Goal: Check status: Check status

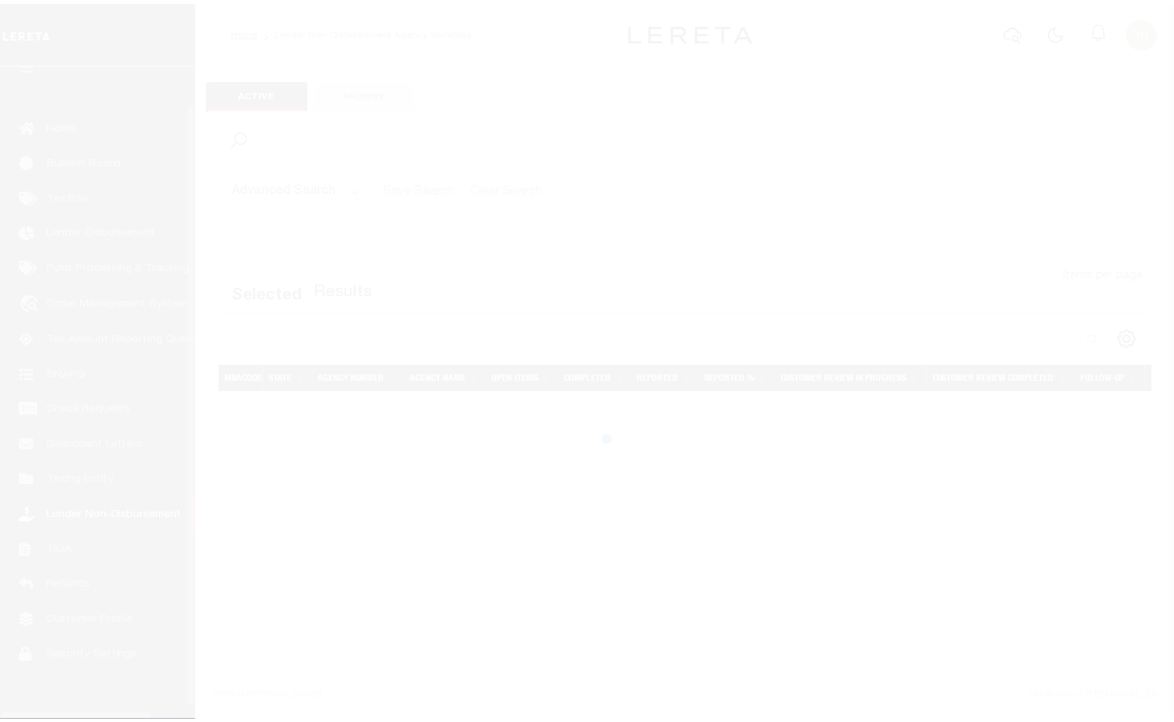
scroll to position [46, 0]
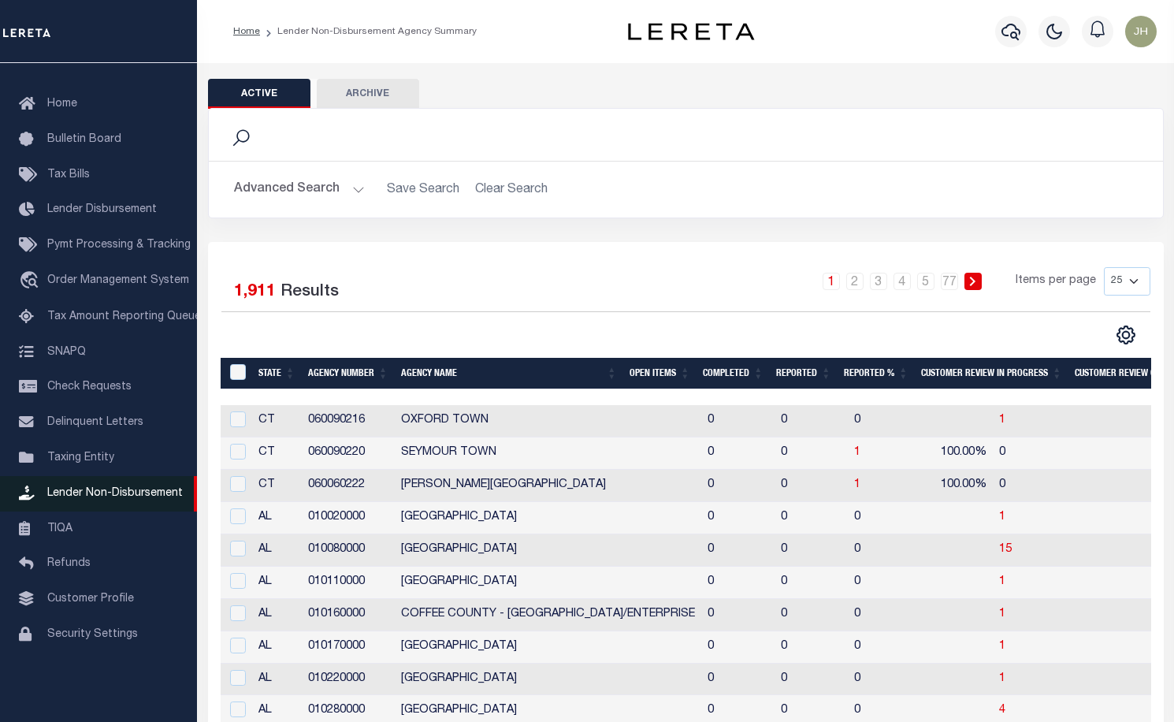
click at [106, 497] on span "Lender Non-Disbursement" at bounding box center [115, 493] width 136 height 11
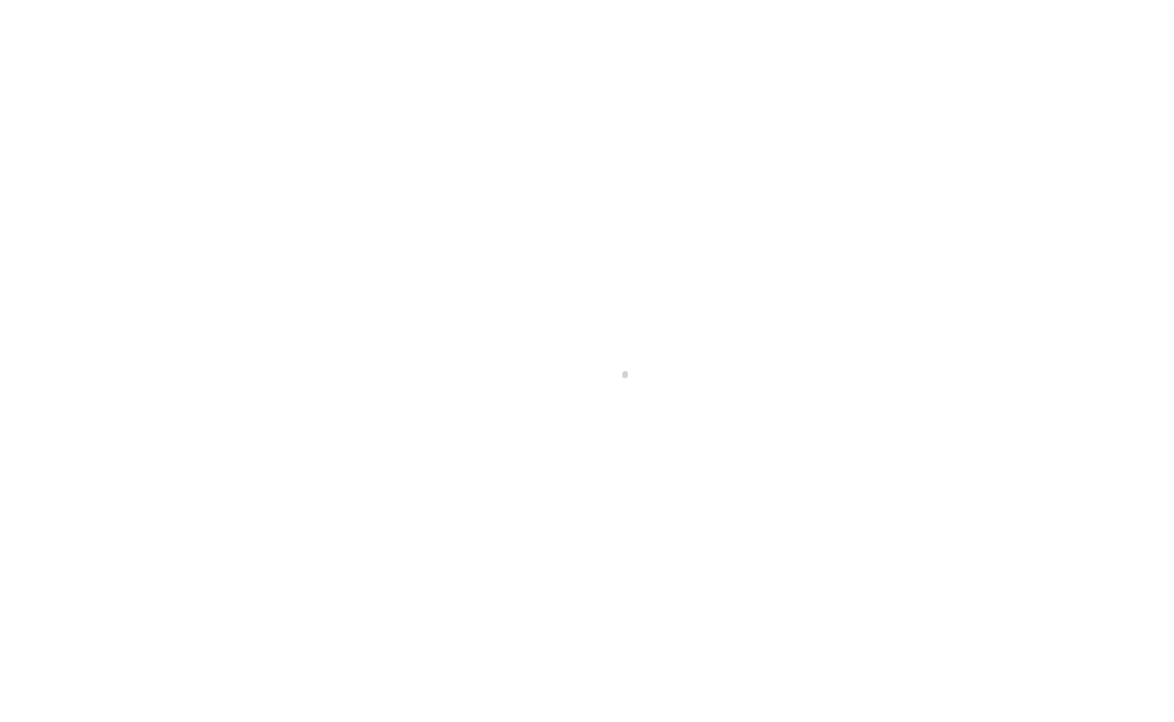
scroll to position [46, 0]
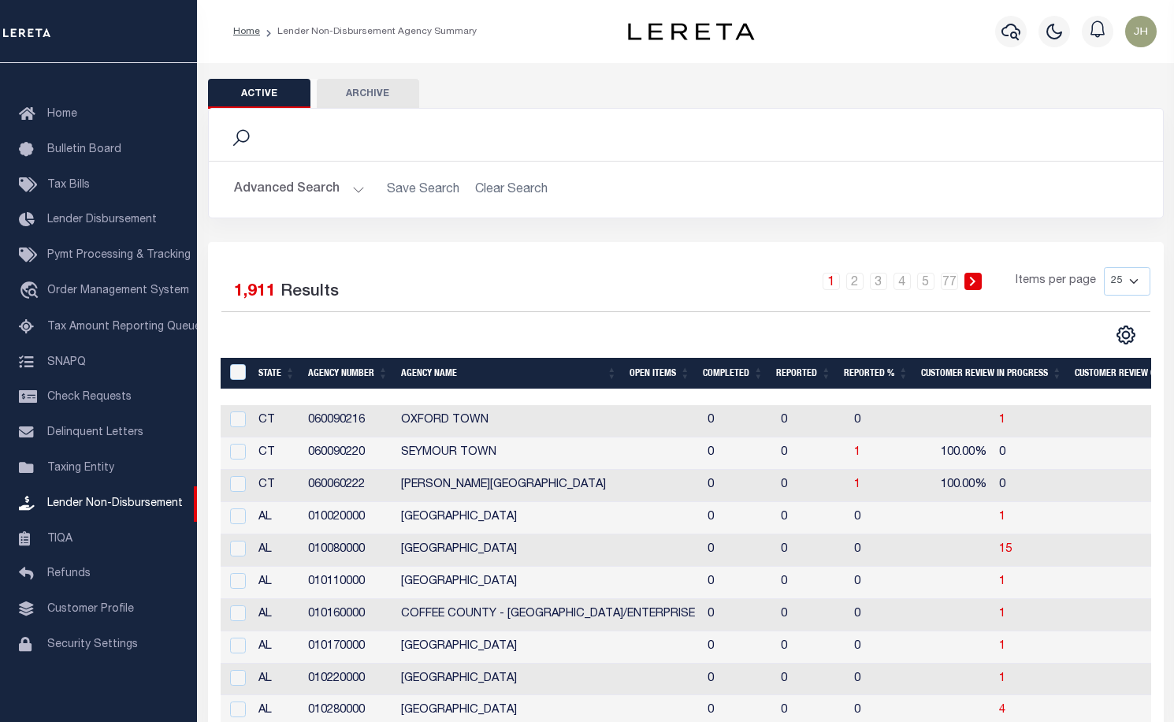
click at [653, 376] on th "Open Items" at bounding box center [659, 374] width 73 height 32
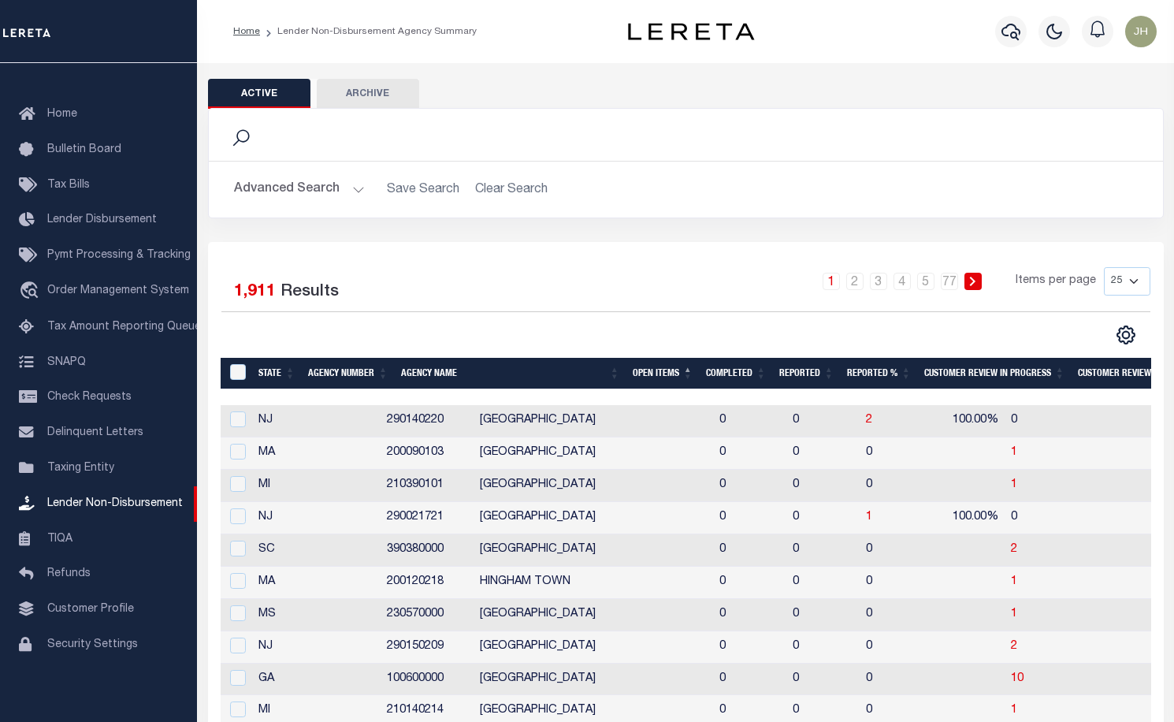
click at [653, 374] on th "Open Items" at bounding box center [663, 374] width 73 height 32
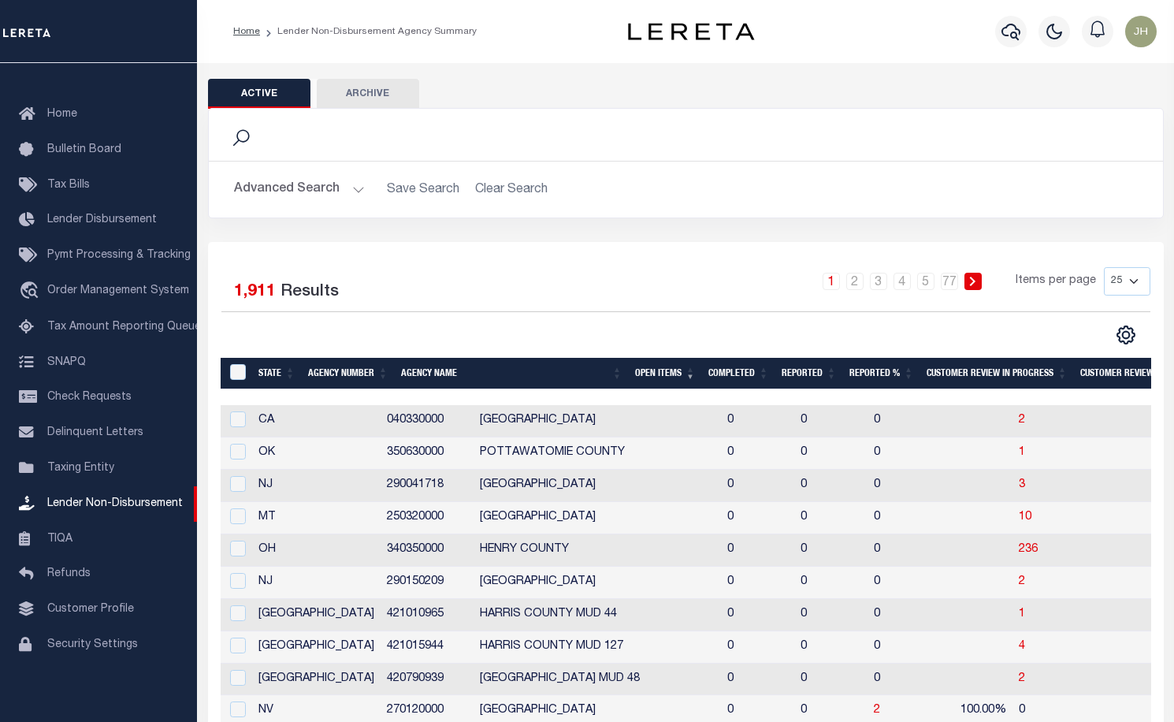
click at [653, 374] on th "Open Items" at bounding box center [665, 374] width 73 height 32
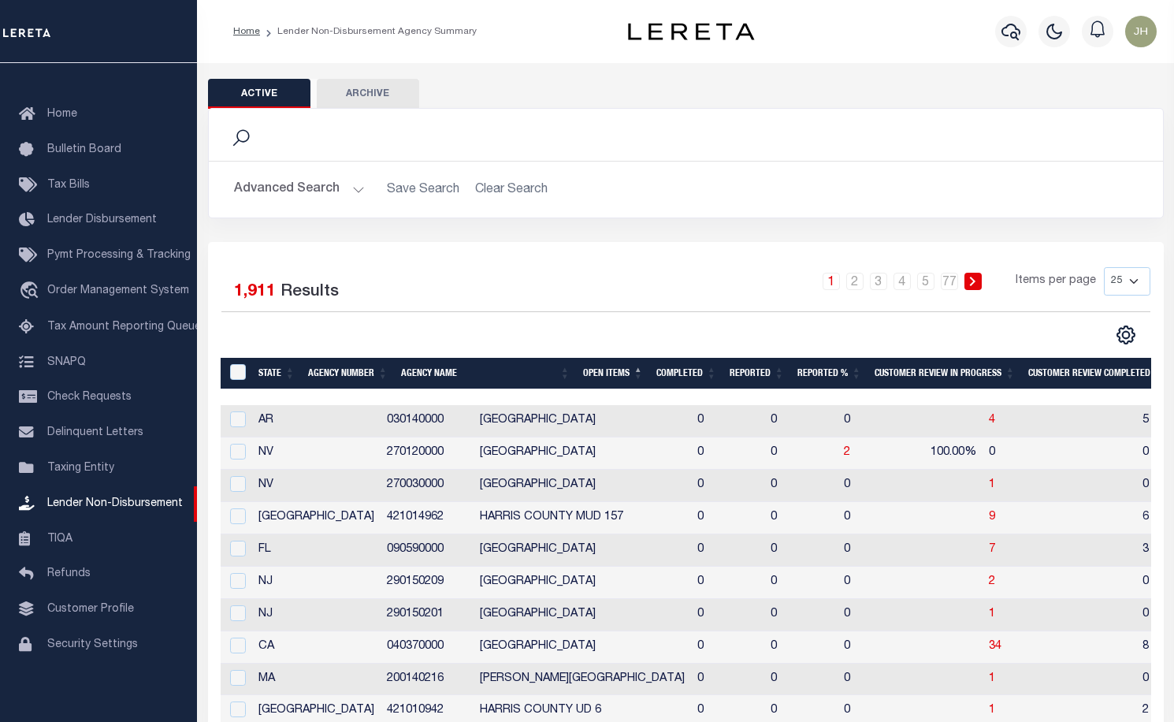
click at [706, 136] on div "Search" at bounding box center [685, 134] width 929 height 27
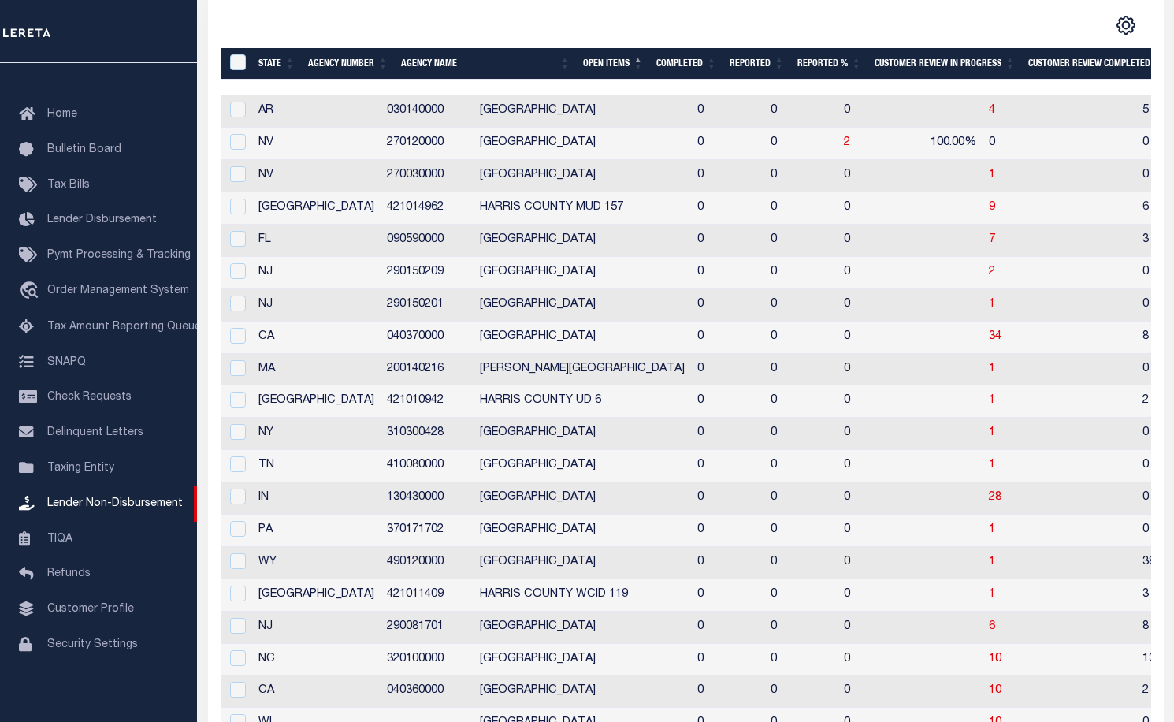
scroll to position [315, 0]
